Goal: Information Seeking & Learning: Find specific fact

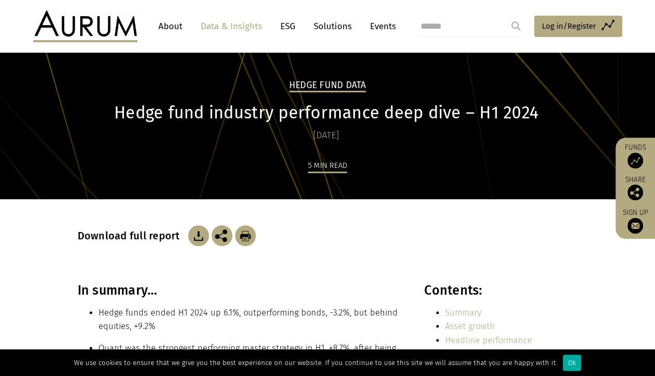
scroll to position [18, 0]
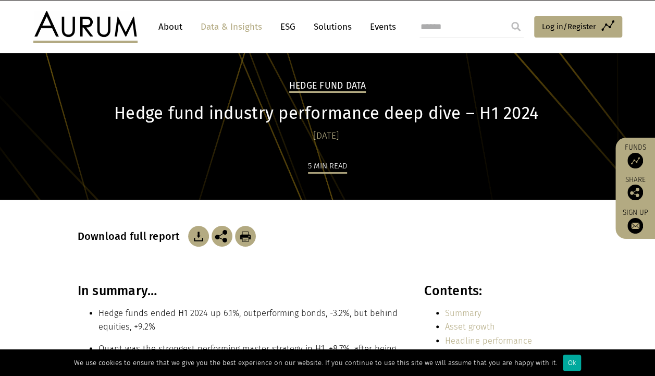
click at [431, 27] on input "search" at bounding box center [472, 27] width 104 height 21
type input "**********"
click at [506, 16] on input "submit" at bounding box center [516, 26] width 21 height 21
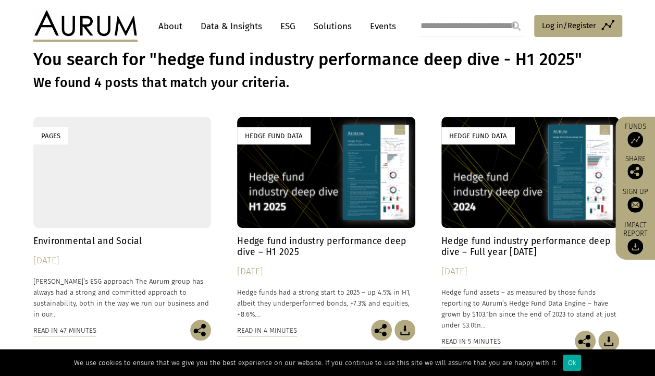
scroll to position [52, 0]
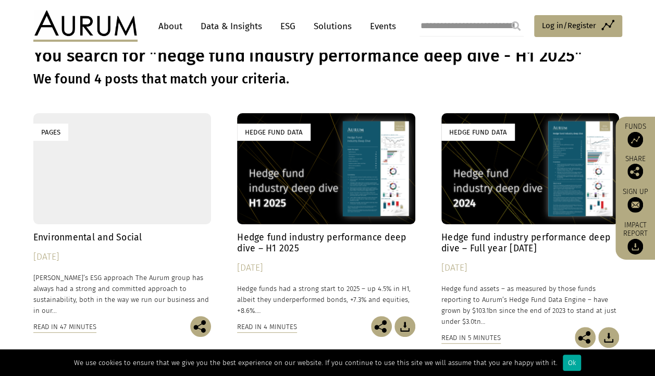
click at [260, 245] on h4 "Hedge fund industry performance deep dive – H1 2025" at bounding box center [326, 243] width 178 height 22
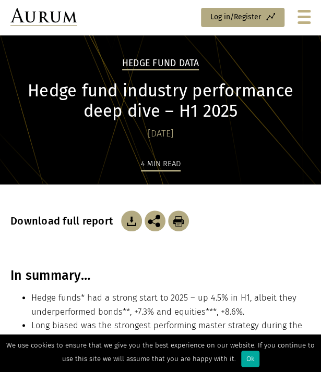
scroll to position [22, 0]
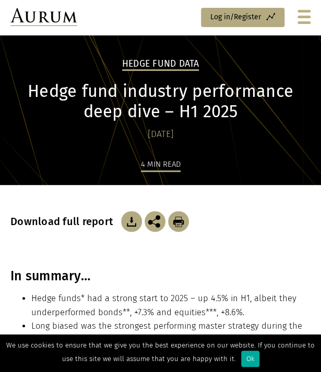
click at [140, 285] on div "In summary… Hedge funds* had a strong start to 2025 – up 4.5% in H1, albeit the…" at bounding box center [160, 378] width 300 height 221
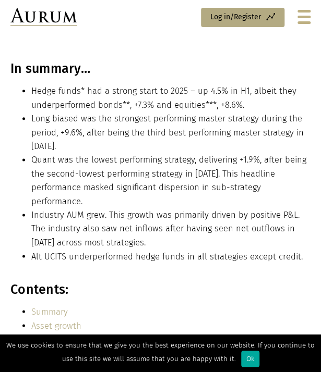
scroll to position [231, 0]
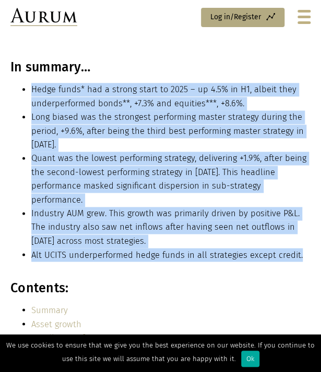
drag, startPoint x: 300, startPoint y: 241, endPoint x: 30, endPoint y: 88, distance: 310.5
click at [30, 88] on ul "Hedge funds* had a strong start to 2025 – up 4.5% in H1, albeit they underperfo…" at bounding box center [160, 172] width 300 height 179
copy ul "Hedge funds* had a strong start to 2025 – up 4.5% in H1, albeit they underperfo…"
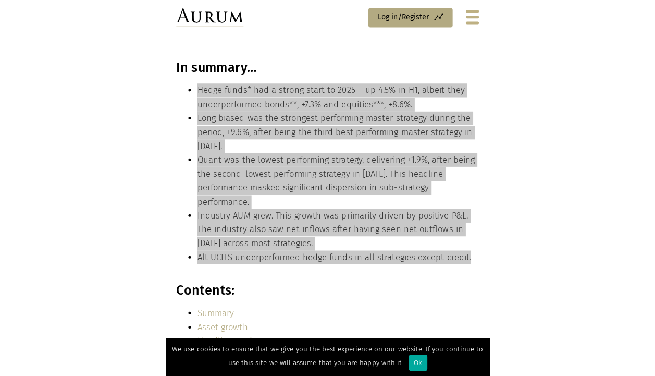
scroll to position [276, 0]
